Goal: Task Accomplishment & Management: Complete application form

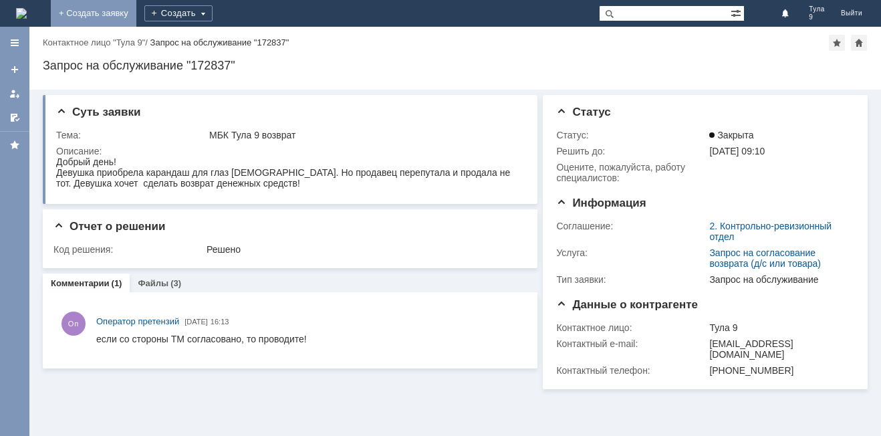
click at [136, 23] on link "+ Создать заявку" at bounding box center [94, 13] width 86 height 27
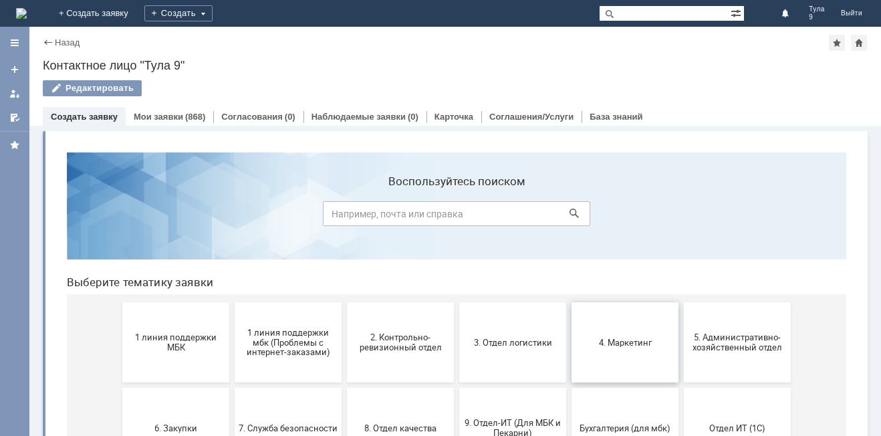
click at [580, 347] on span "4. Маркетинг" at bounding box center [625, 342] width 99 height 10
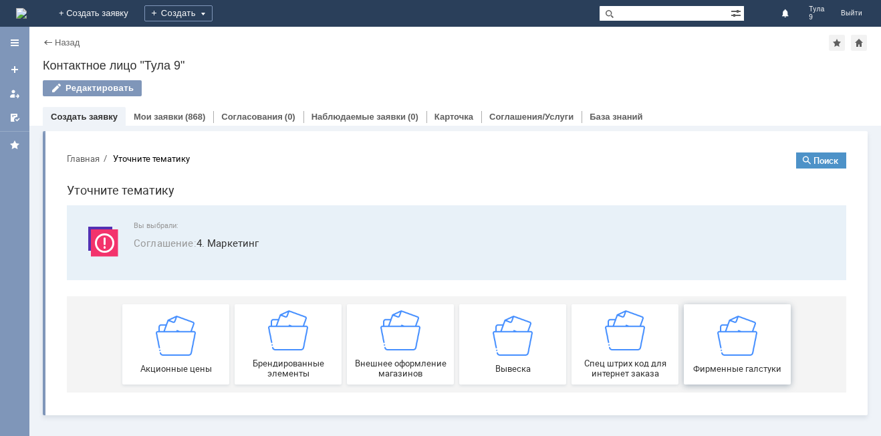
click at [747, 363] on span "Фирменные галстуки" at bounding box center [737, 368] width 99 height 10
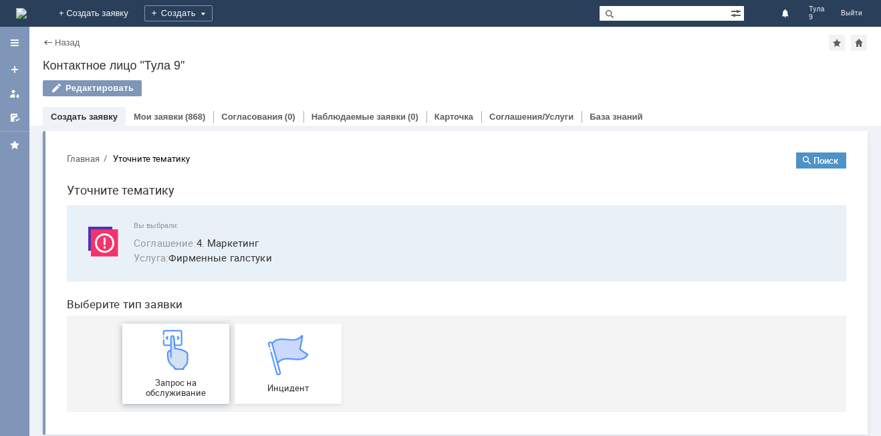
click at [177, 359] on img at bounding box center [176, 350] width 40 height 40
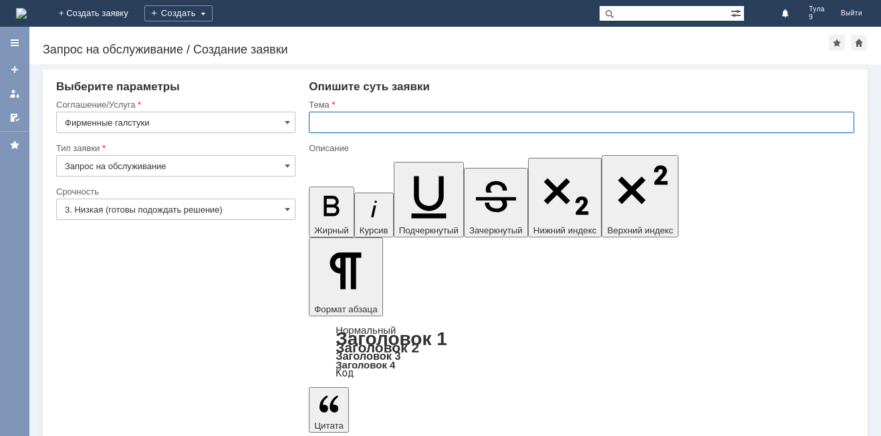
click at [328, 122] on input "text" at bounding box center [582, 122] width 546 height 21
type input "МБК Тула 9 заказ галстуков"
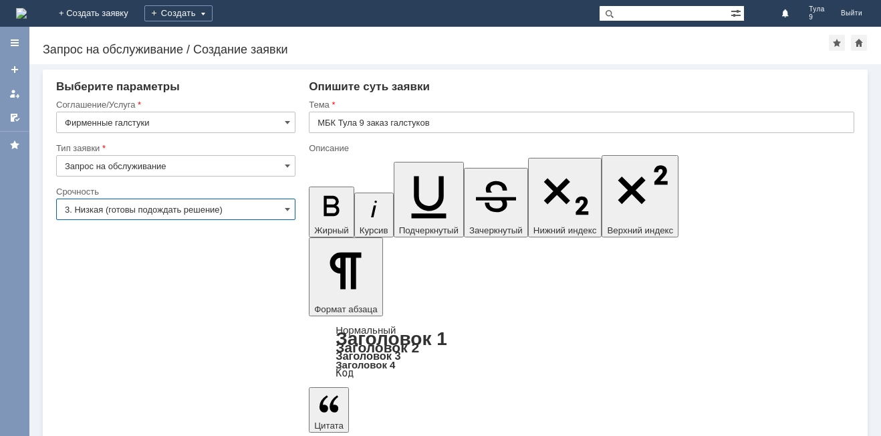
click at [205, 213] on input "3. Низкая (готовы подождать решение)" at bounding box center [175, 209] width 239 height 21
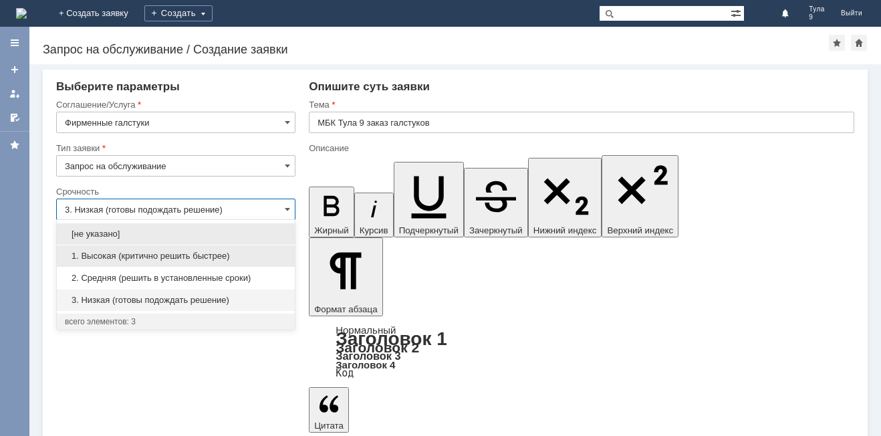
click at [205, 259] on span "1. Высокая (критично решить быстрее)" at bounding box center [176, 256] width 222 height 11
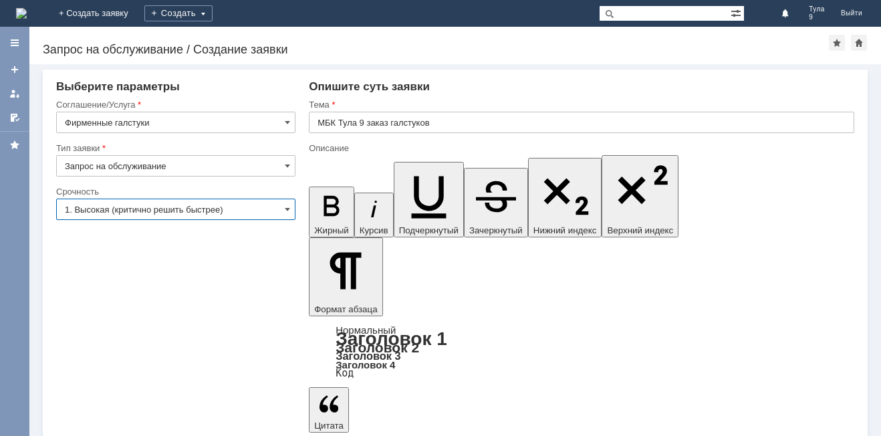
type input "1. Высокая (критично решить быстрее)"
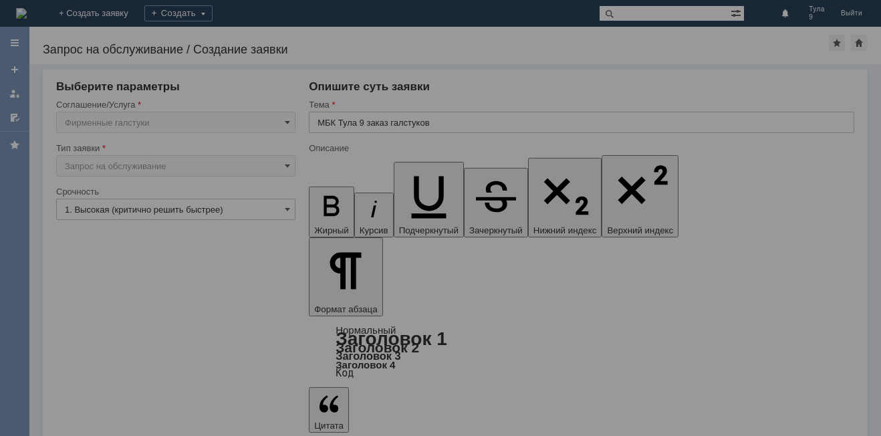
click at [120, 336] on div at bounding box center [440, 218] width 881 height 436
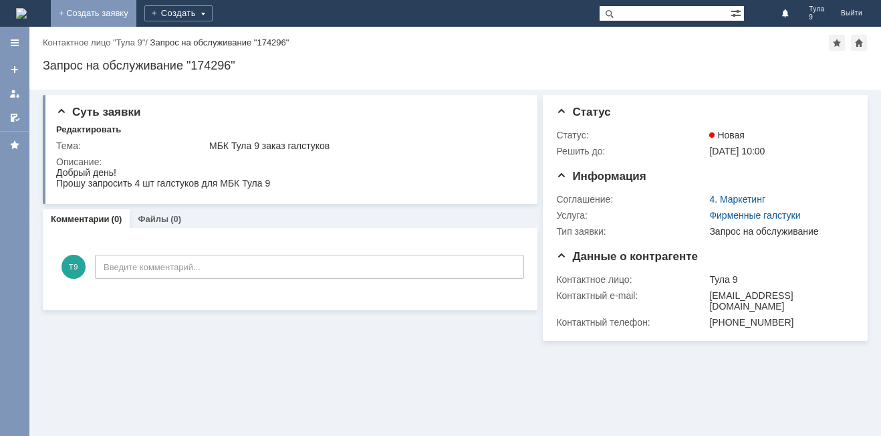
click at [136, 20] on link "+ Создать заявку" at bounding box center [94, 13] width 86 height 27
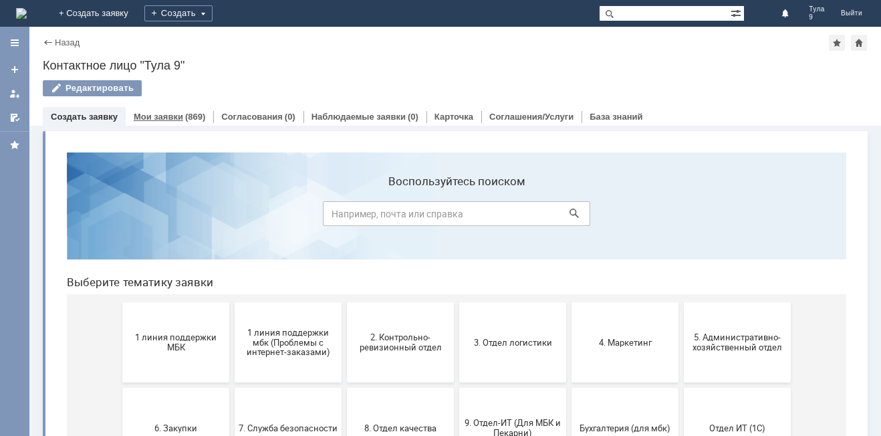
click at [192, 120] on div "(869)" at bounding box center [195, 117] width 20 height 10
